Goal: Information Seeking & Learning: Learn about a topic

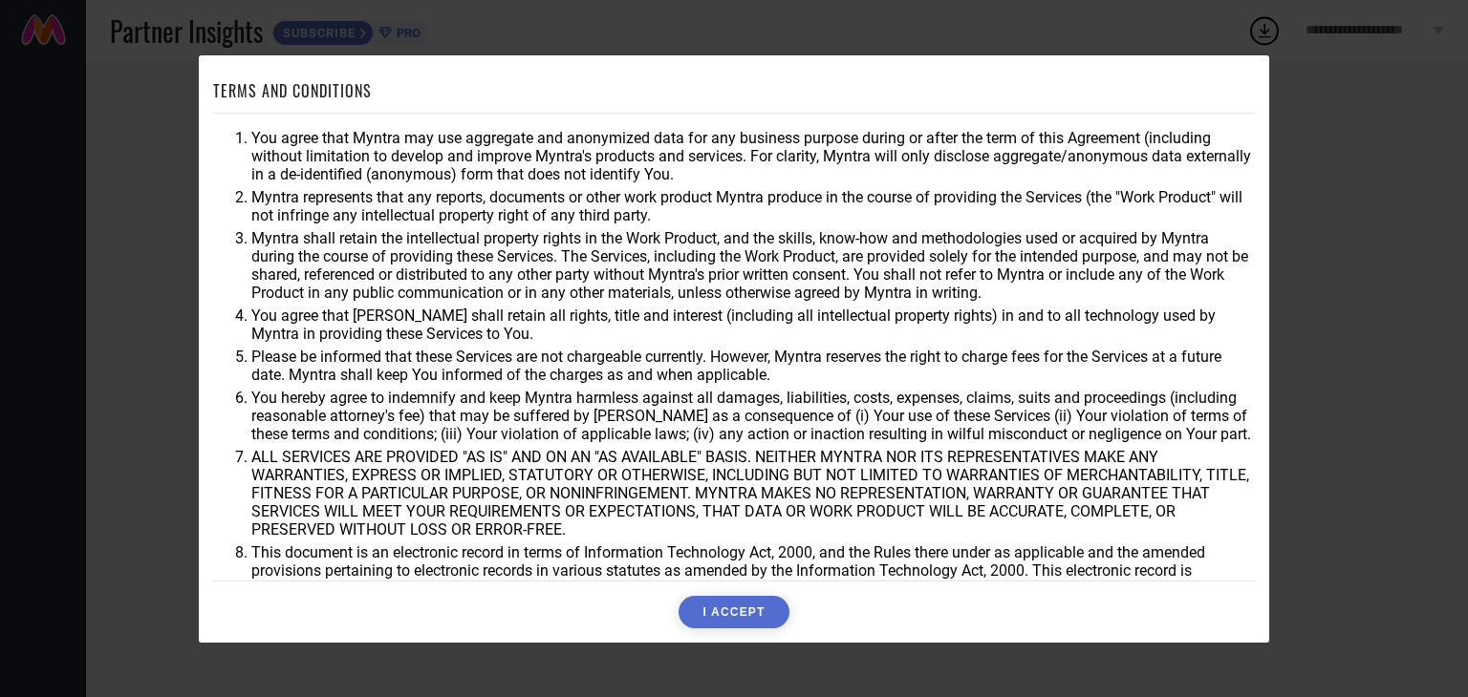
click at [717, 620] on button "I ACCEPT" at bounding box center [733, 612] width 110 height 32
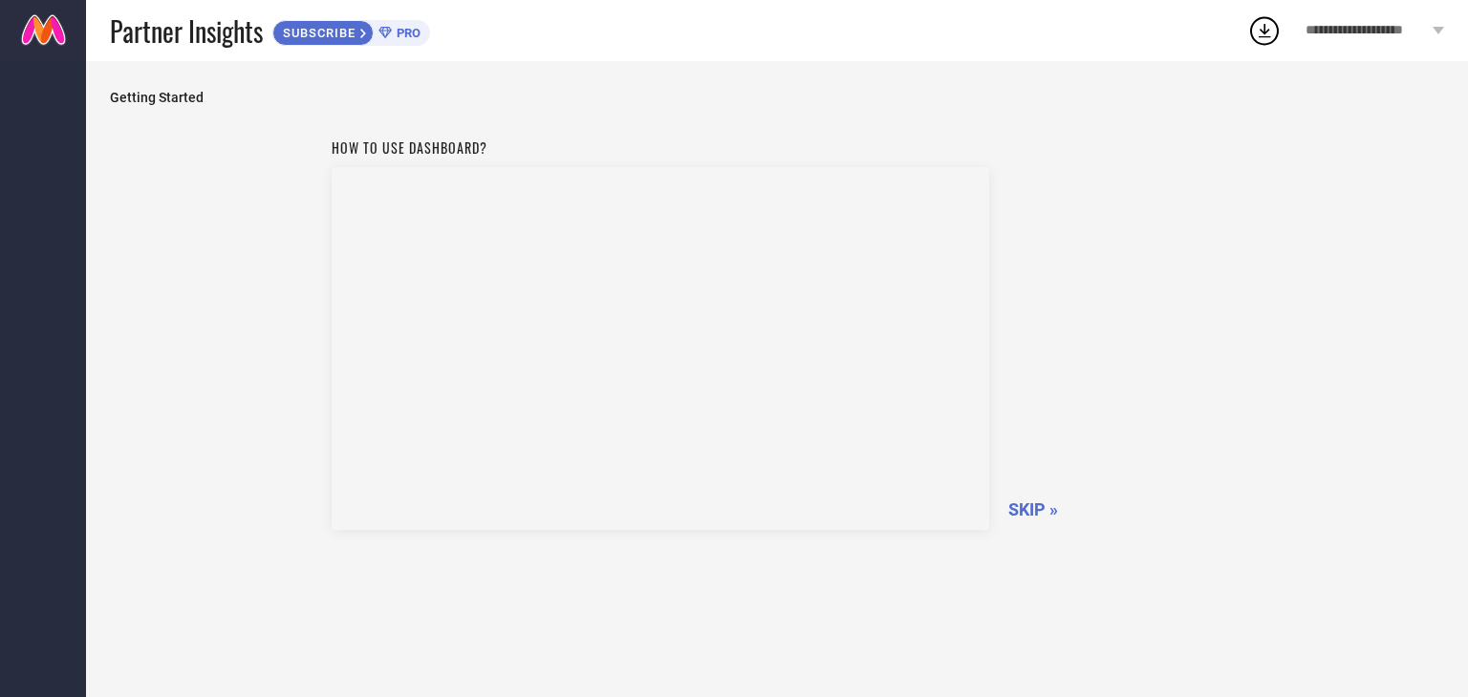
click at [1032, 521] on div "How to use dashboard? SKIP »" at bounding box center [777, 331] width 891 height 405
click at [1028, 510] on span "SKIP »" at bounding box center [1033, 510] width 50 height 20
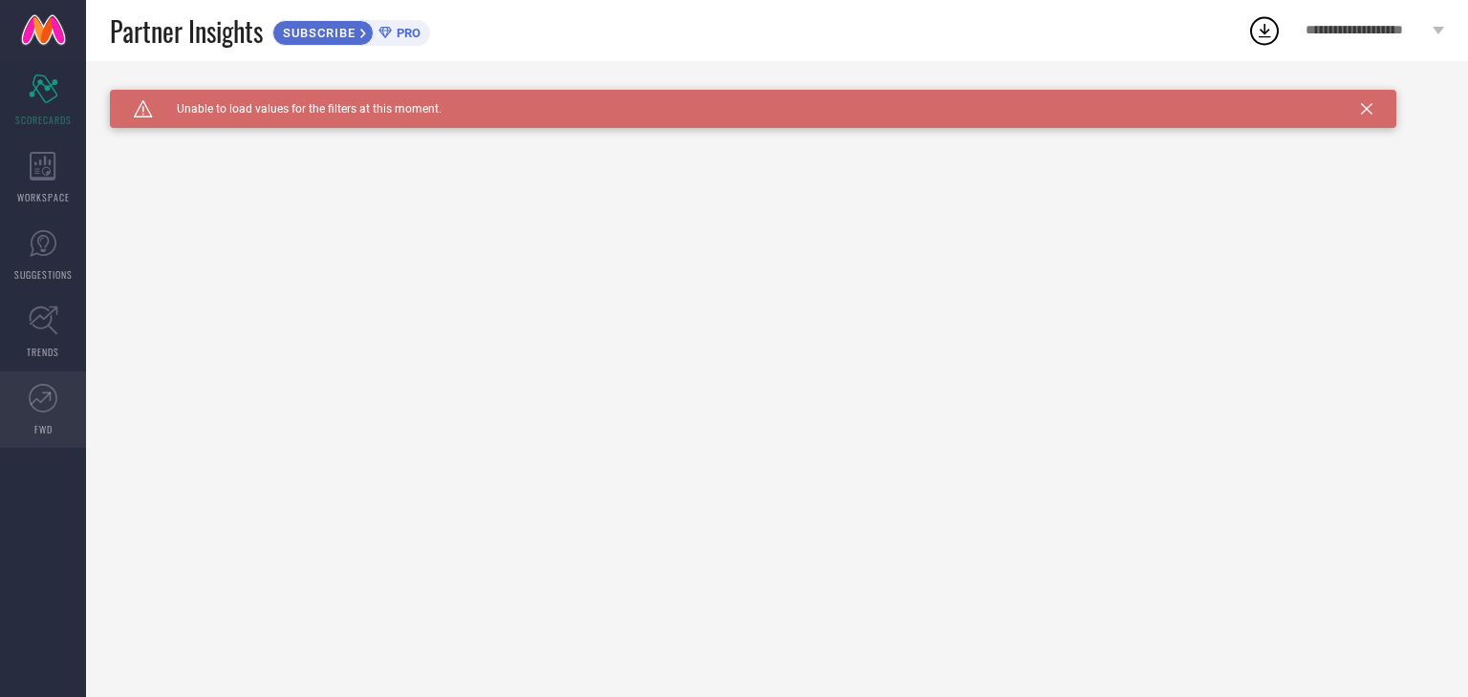
click at [38, 394] on icon at bounding box center [43, 398] width 29 height 29
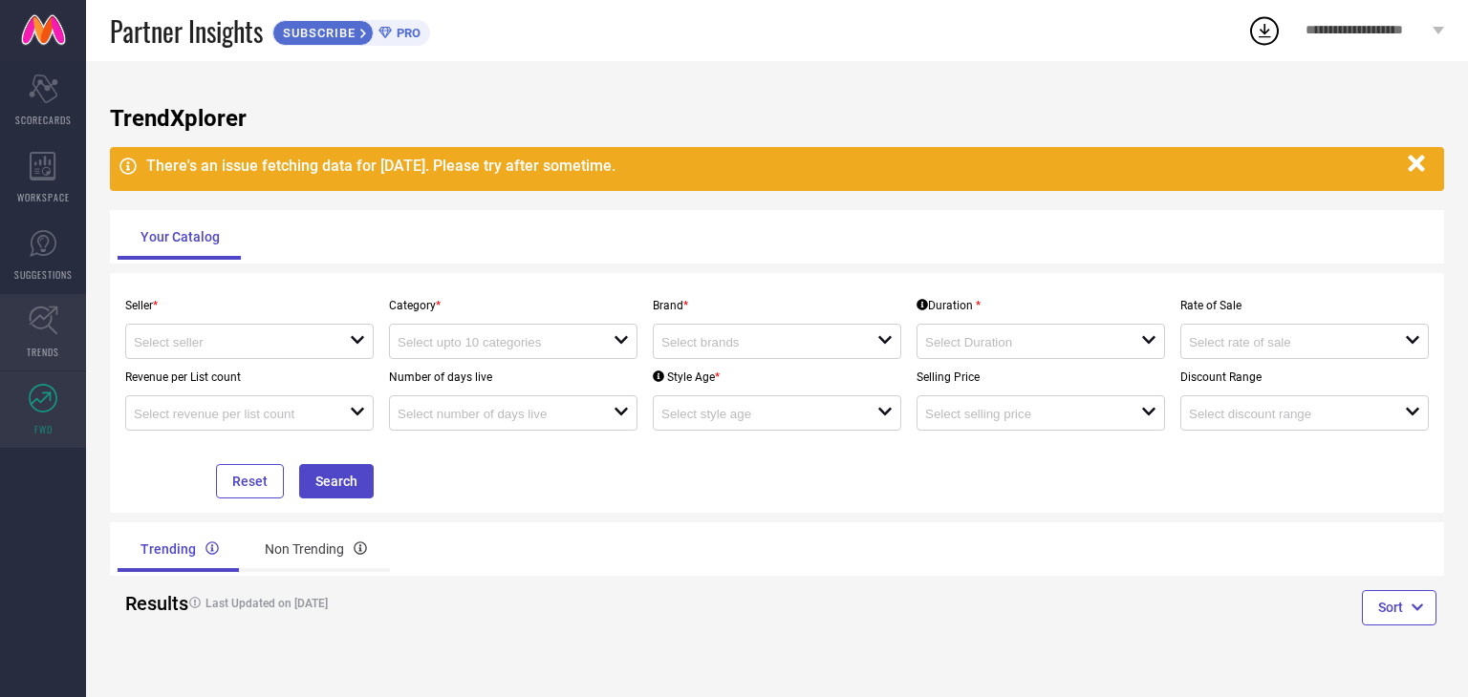
click at [78, 336] on link "TRENDS" at bounding box center [43, 332] width 86 height 76
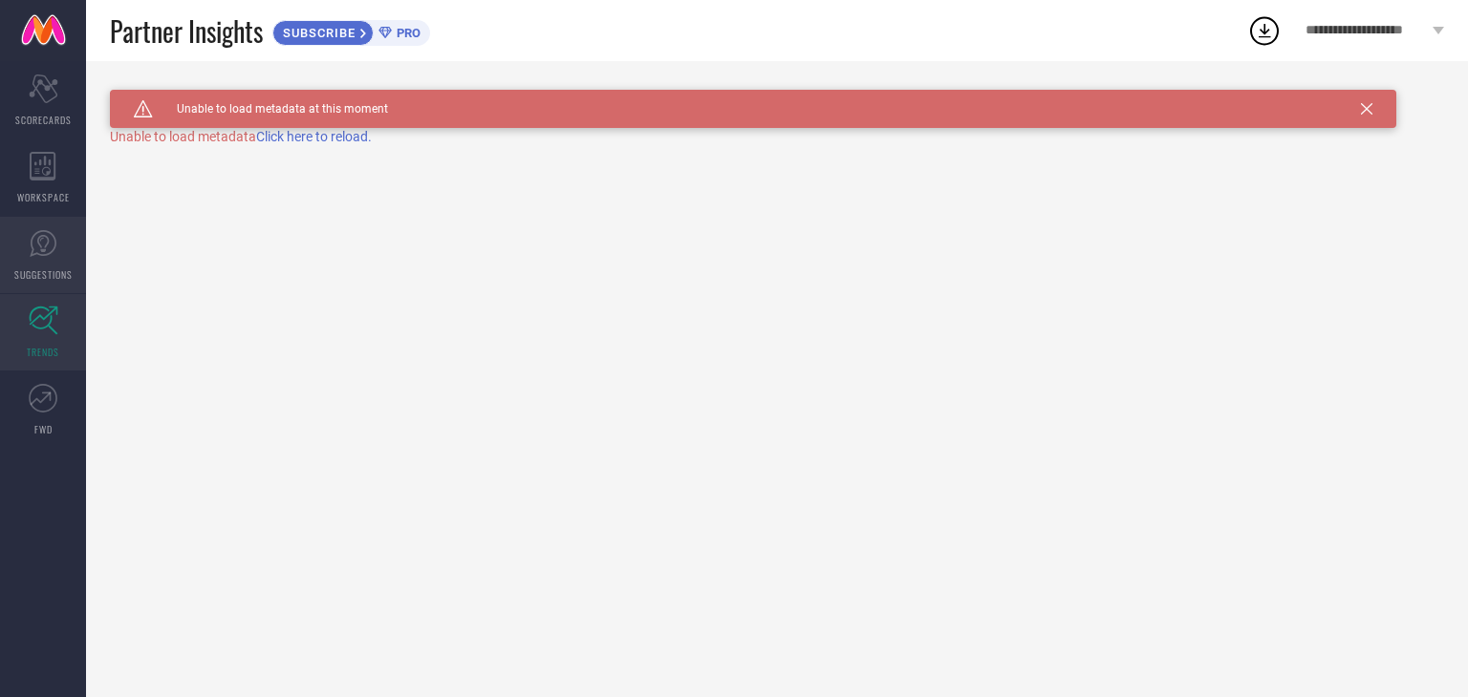
click at [66, 237] on link "SUGGESTIONS" at bounding box center [43, 255] width 86 height 76
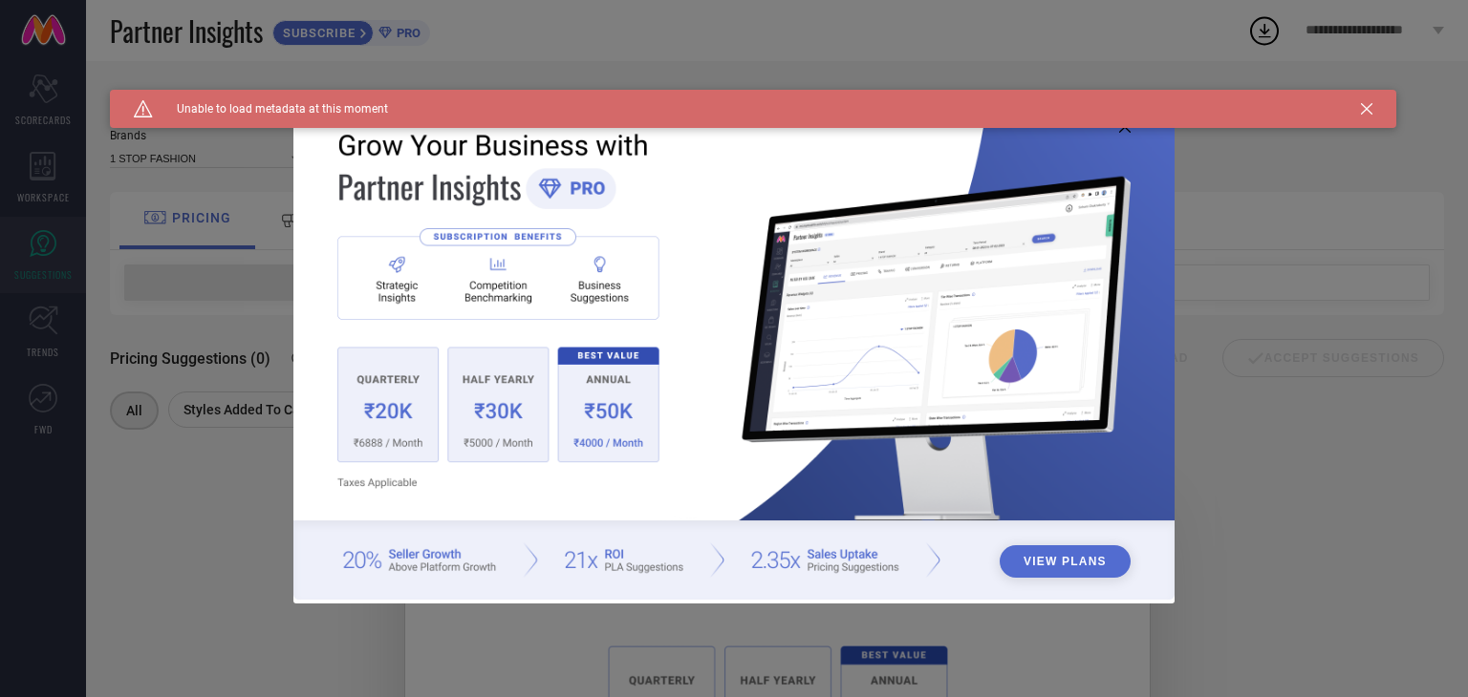
click at [1370, 116] on div "Caution Created with Sketch. Unable to load metadata at this moment" at bounding box center [753, 109] width 1286 height 38
click at [1365, 107] on icon at bounding box center [1366, 108] width 11 height 11
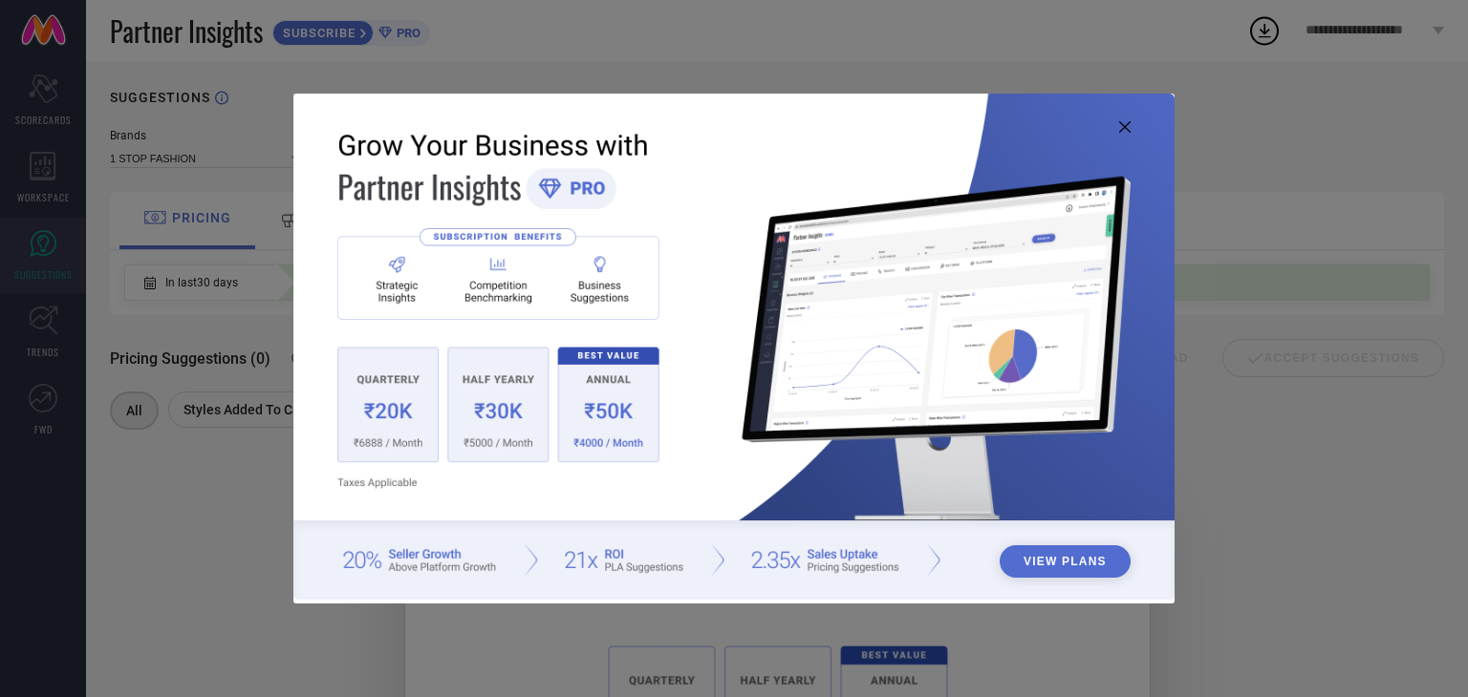
click at [1365, 107] on div "View Plans" at bounding box center [734, 348] width 1468 height 697
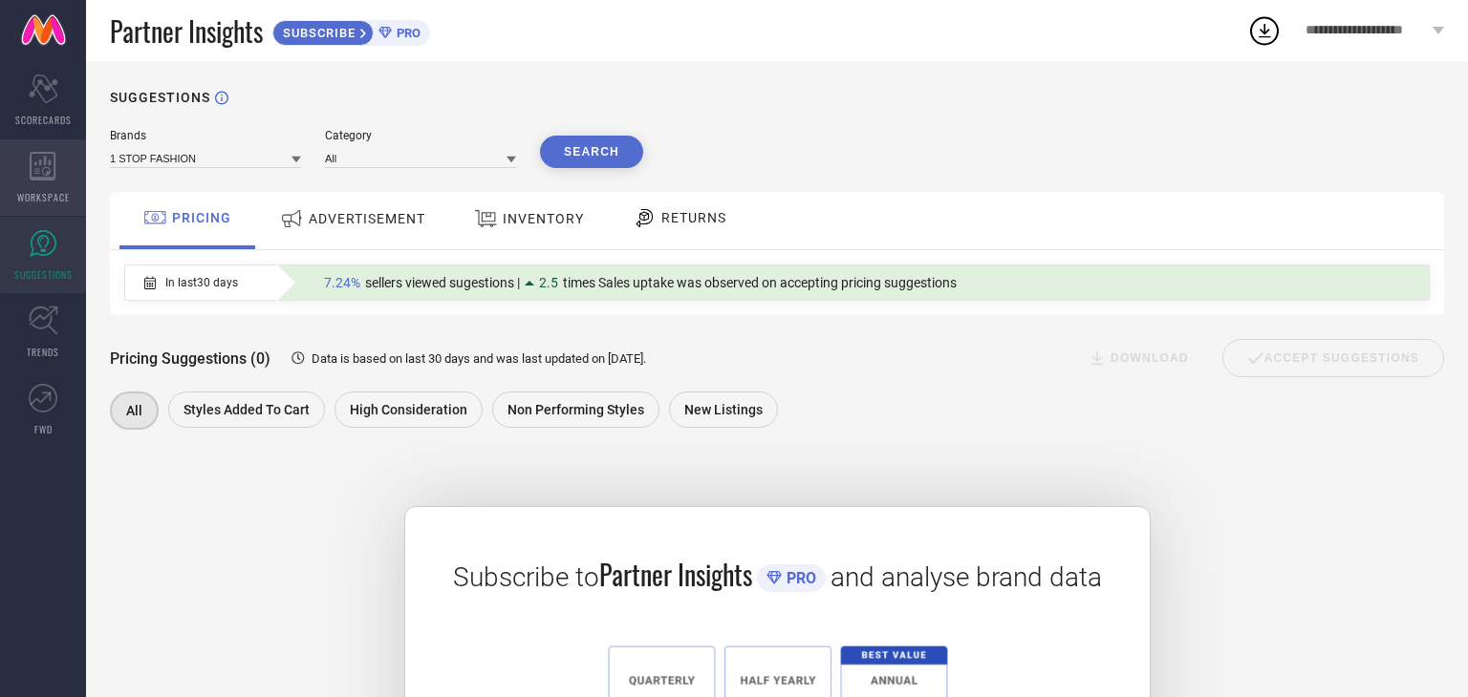
click at [35, 160] on icon at bounding box center [43, 166] width 27 height 29
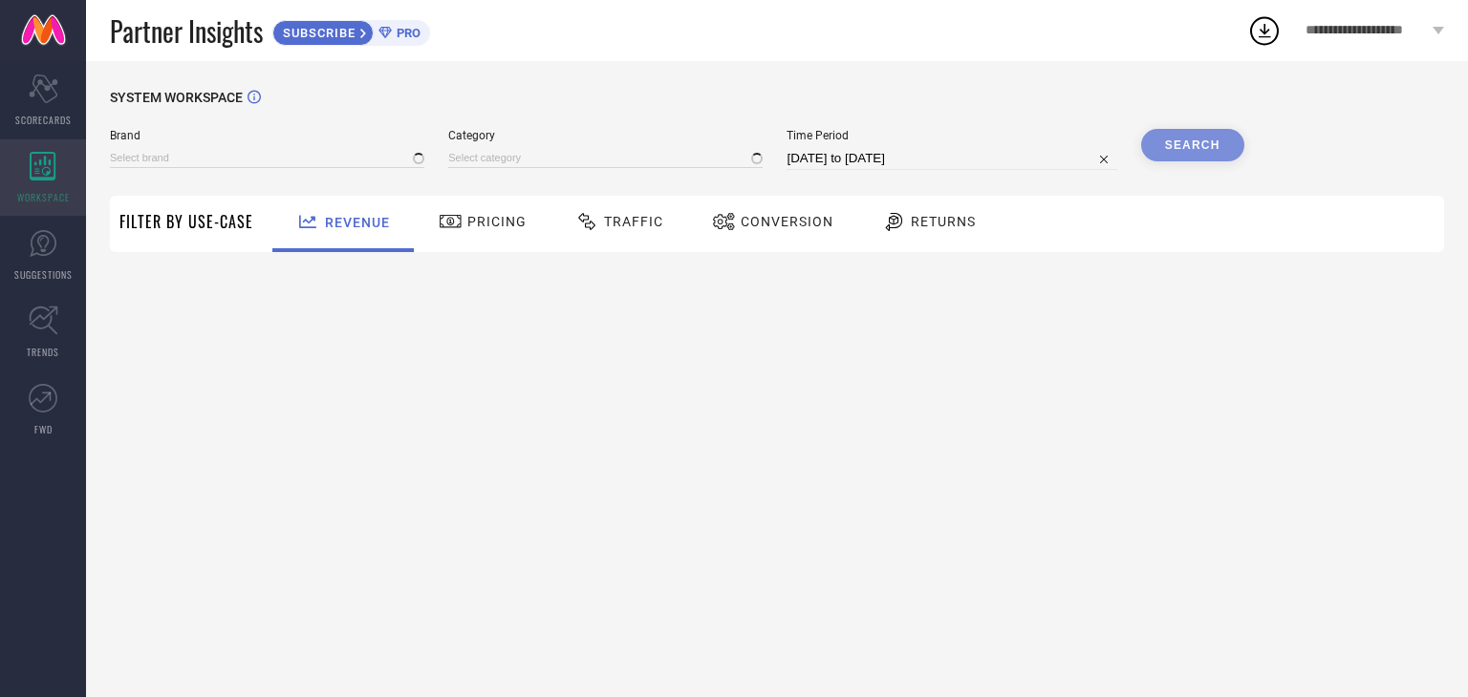
type input "1 STOP FASHION"
type input "All"
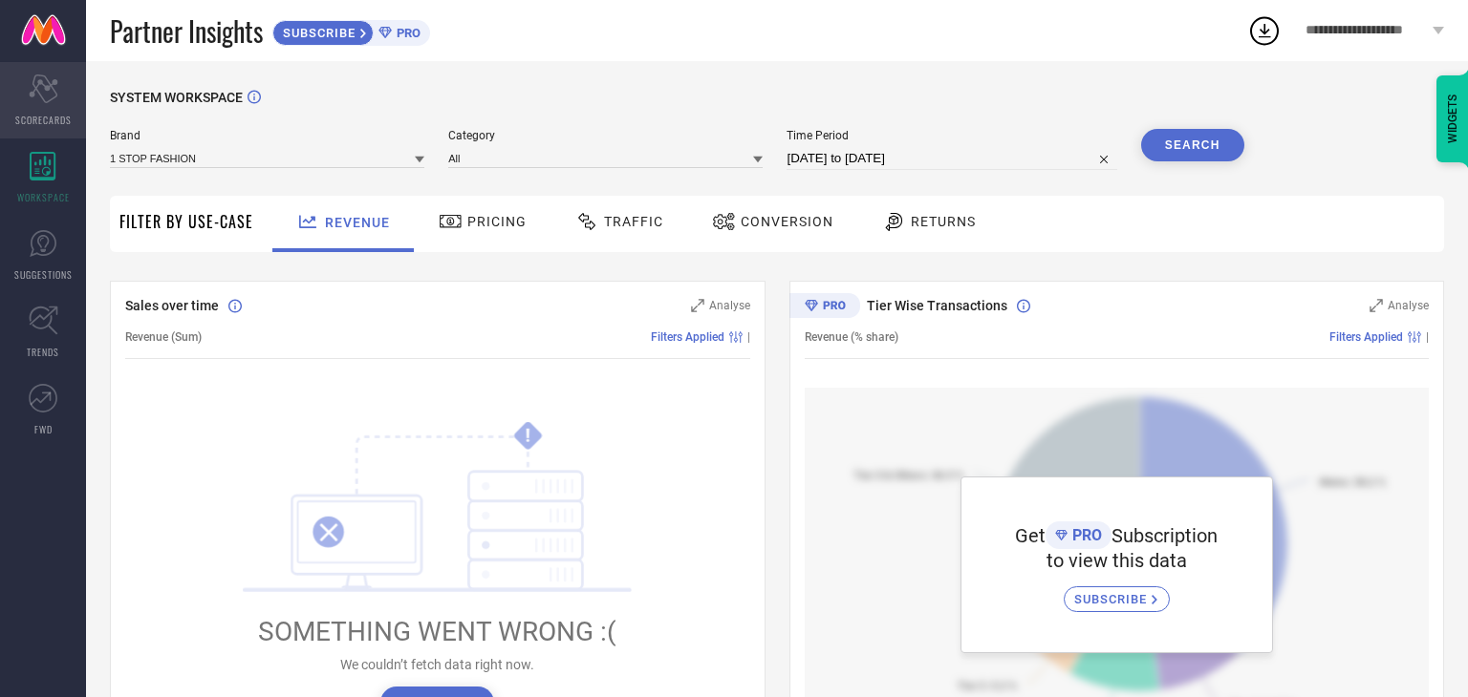
click at [45, 108] on div "Scorecard SCORECARDS" at bounding box center [43, 100] width 86 height 76
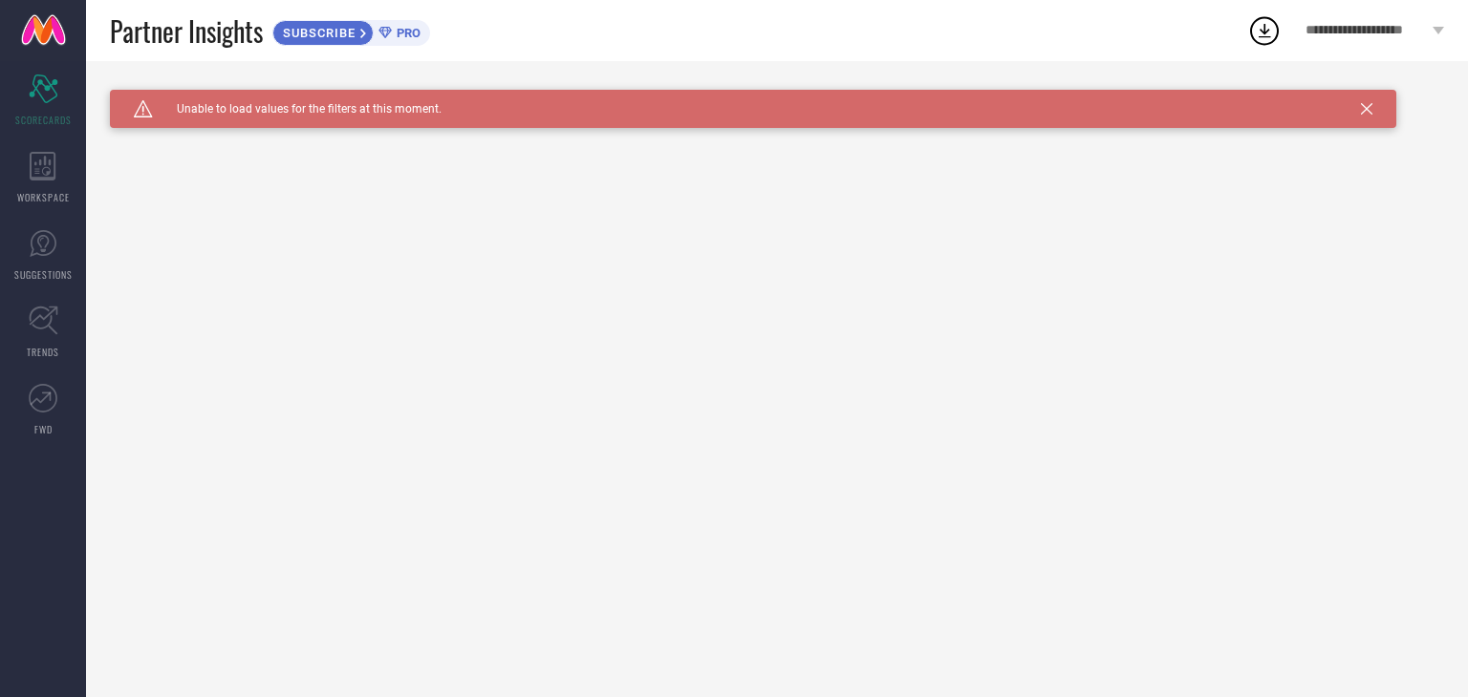
click at [1333, 38] on span "**********" at bounding box center [1366, 31] width 122 height 16
